Goal: Task Accomplishment & Management: Complete application form

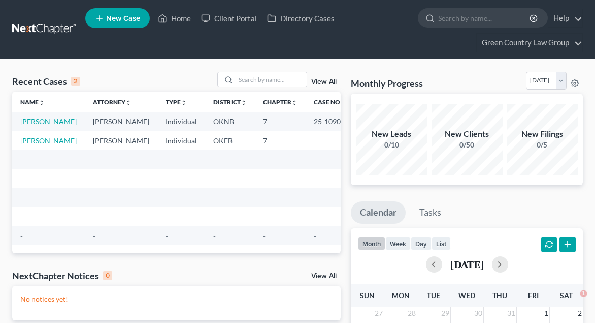
click at [34, 145] on link "[PERSON_NAME]" at bounding box center [48, 140] width 56 height 9
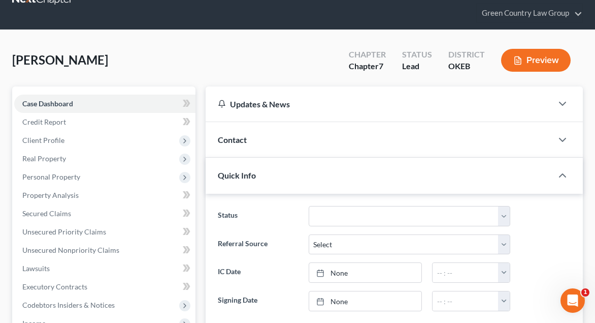
scroll to position [32, 0]
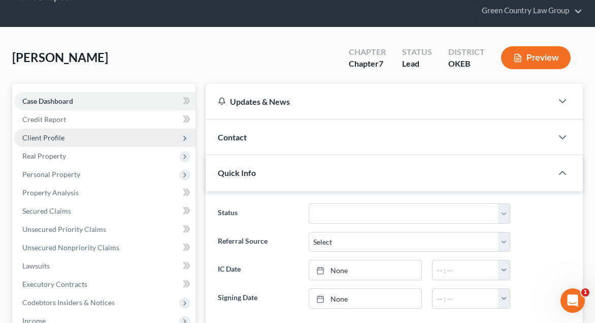
click at [42, 137] on span "Client Profile" at bounding box center [43, 137] width 42 height 9
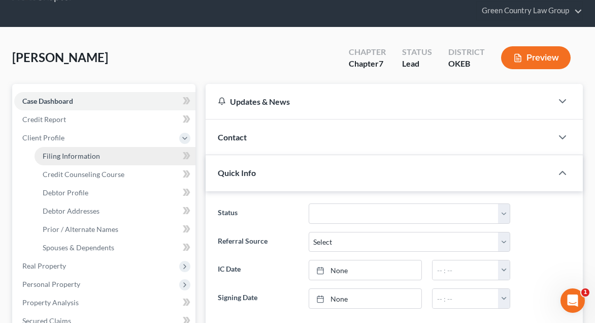
click at [61, 158] on span "Filing Information" at bounding box center [71, 155] width 57 height 9
select select "1"
select select "0"
select select "37"
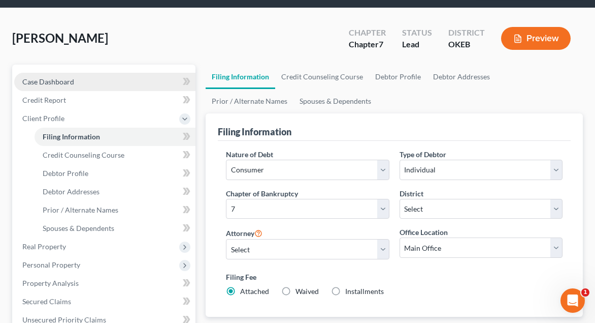
scroll to position [54, 0]
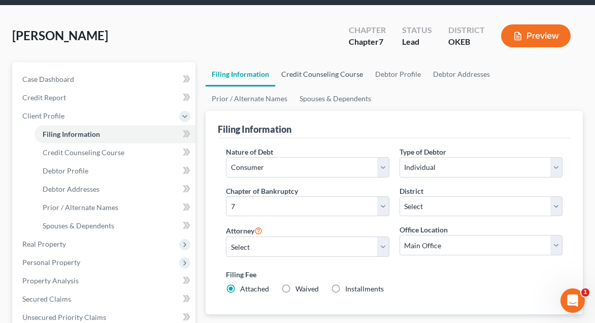
click at [312, 75] on link "Credit Counseling Course" at bounding box center [322, 74] width 94 height 24
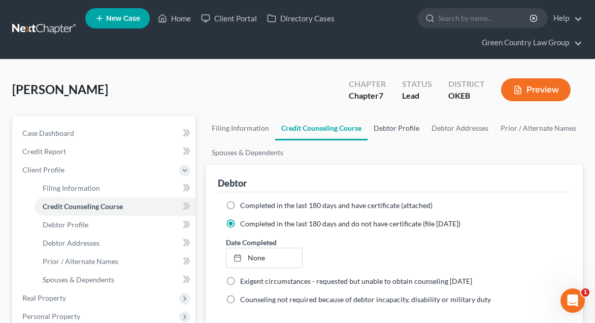
click at [401, 126] on link "Debtor Profile" at bounding box center [397, 128] width 58 height 24
select select "1"
select select "2"
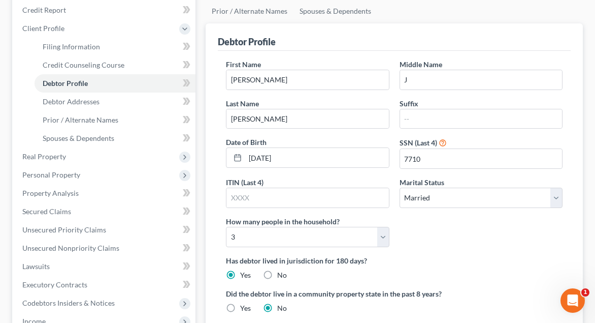
scroll to position [142, 0]
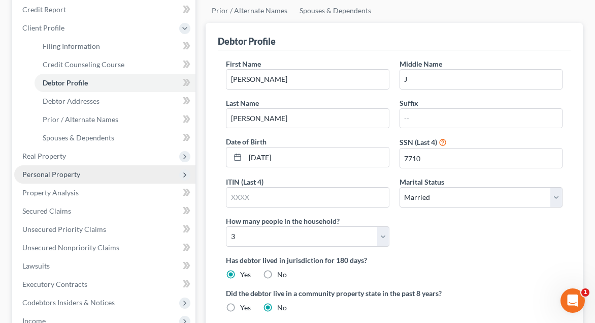
click at [68, 179] on span "Personal Property" at bounding box center [104, 174] width 181 height 18
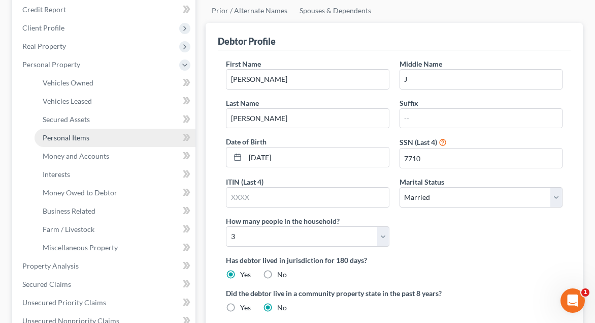
click at [72, 142] on link "Personal Items" at bounding box center [115, 138] width 161 height 18
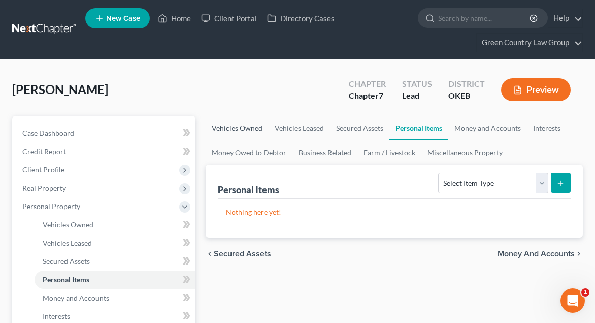
click at [252, 130] on link "Vehicles Owned" at bounding box center [237, 128] width 63 height 24
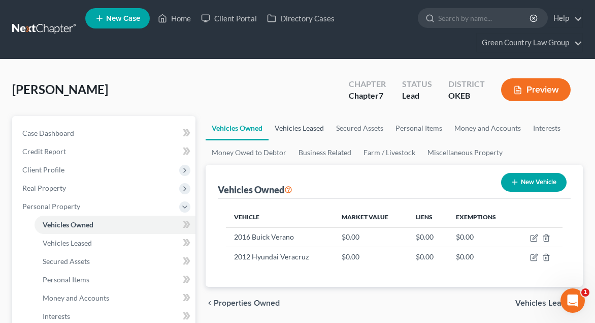
click at [302, 129] on link "Vehicles Leased" at bounding box center [299, 128] width 61 height 24
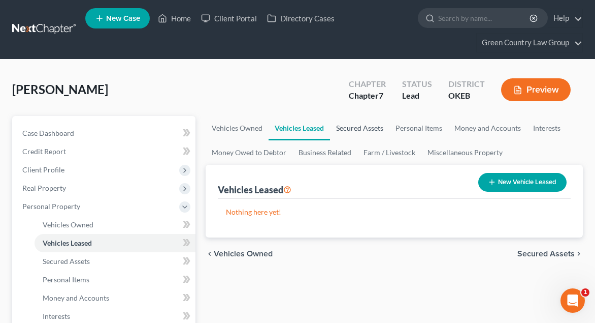
click at [353, 130] on link "Secured Assets" at bounding box center [359, 128] width 59 height 24
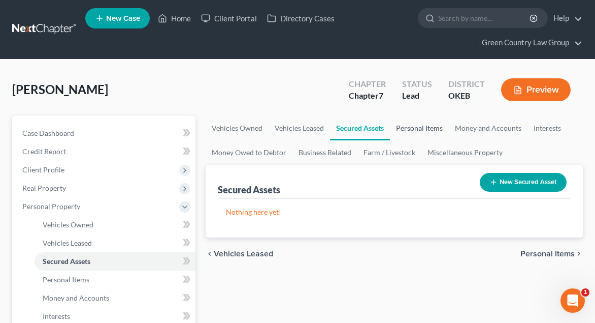
click at [422, 125] on link "Personal Items" at bounding box center [419, 128] width 59 height 24
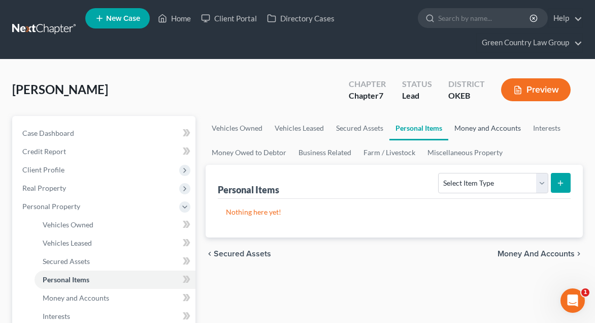
click at [495, 127] on link "Money and Accounts" at bounding box center [488, 128] width 79 height 24
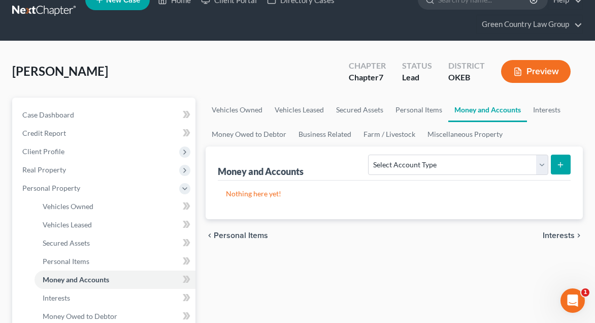
scroll to position [-11, 0]
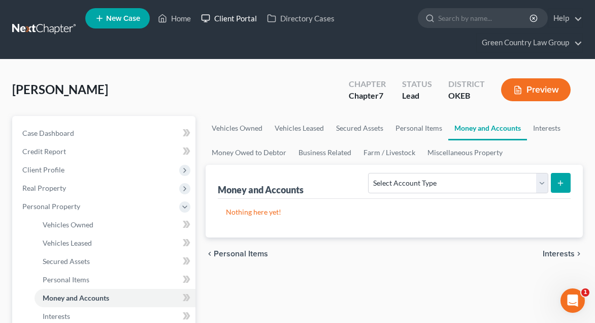
click at [247, 26] on link "Client Portal" at bounding box center [229, 18] width 66 height 18
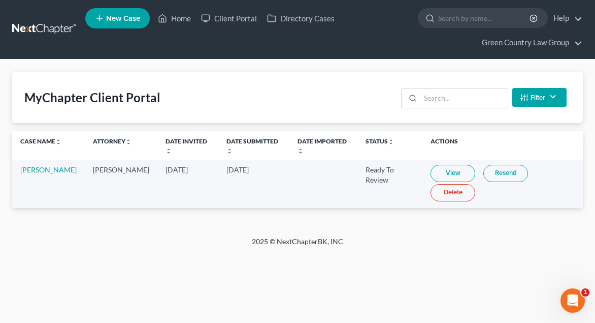
click at [444, 173] on link "View" at bounding box center [453, 173] width 45 height 17
click at [182, 18] on link "Home" at bounding box center [174, 18] width 43 height 18
